Goal: Navigation & Orientation: Find specific page/section

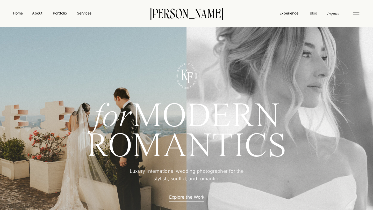
click at [309, 14] on nav "Blog" at bounding box center [313, 12] width 10 height 5
